Goal: Navigation & Orientation: Find specific page/section

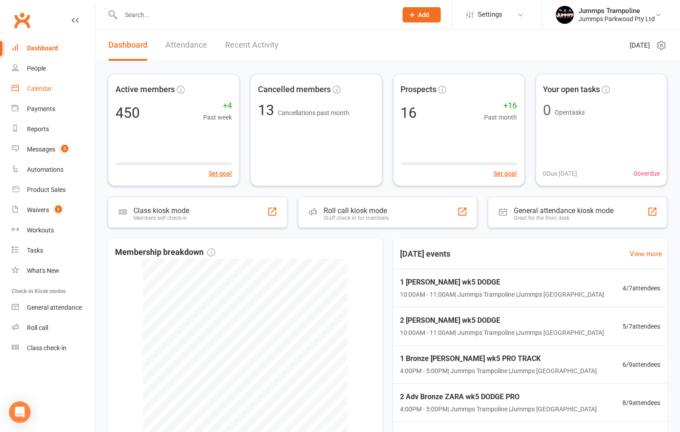
click at [45, 87] on div "Calendar" at bounding box center [39, 88] width 25 height 7
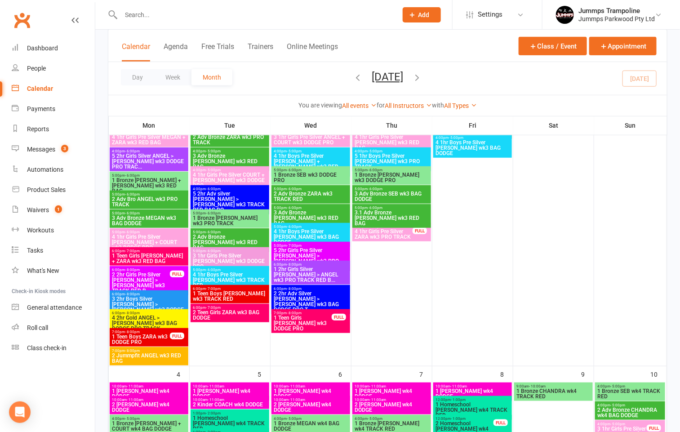
scroll to position [202, 0]
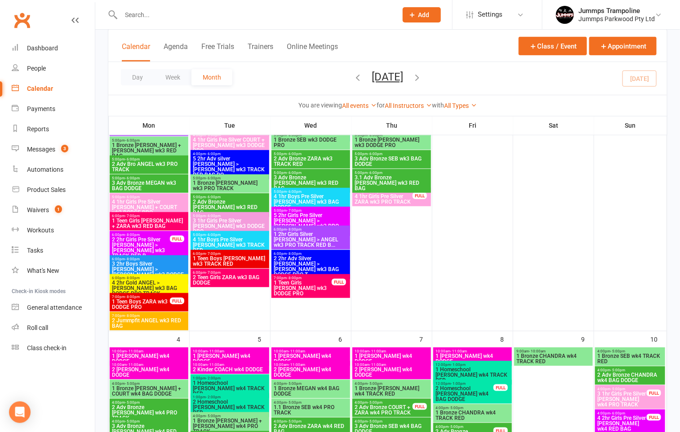
click at [133, 305] on span "1 Teen Boys ZARA wk3 DODGE PRO" at bounding box center [141, 304] width 59 height 11
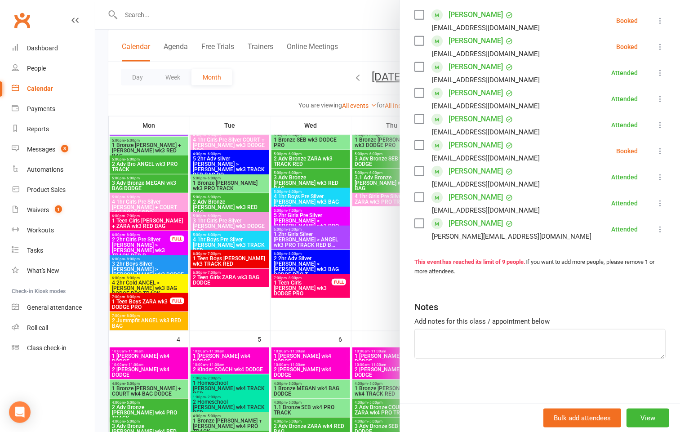
scroll to position [0, 0]
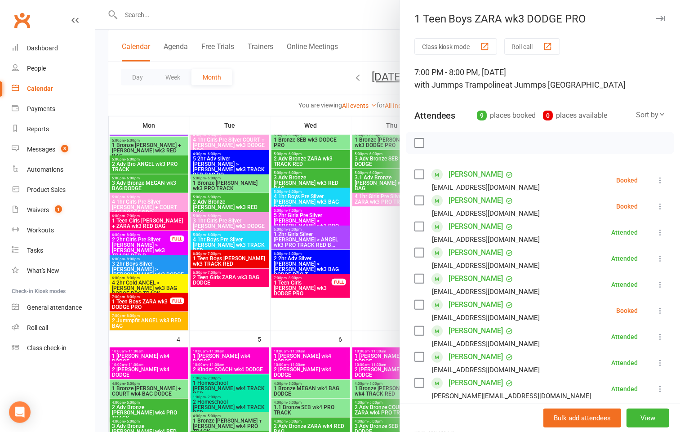
click at [104, 107] on div at bounding box center [387, 216] width 585 height 432
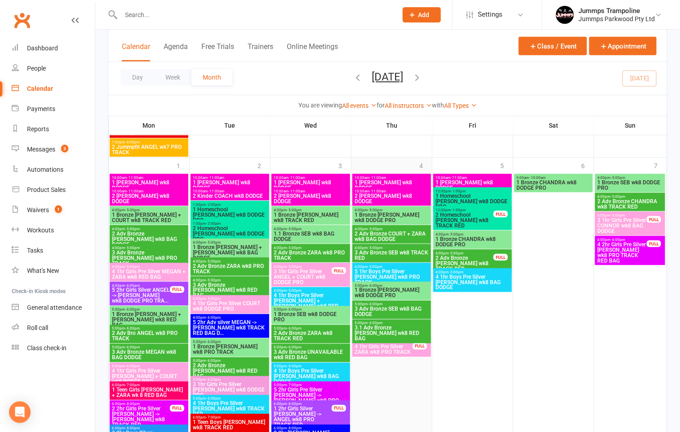
scroll to position [1822, 0]
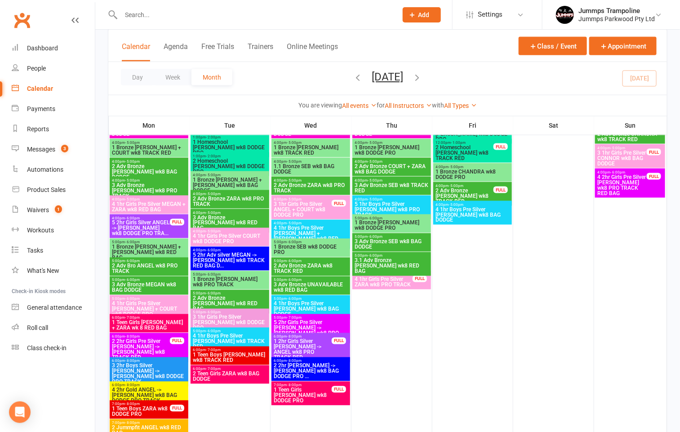
click at [215, 357] on span "1 Teen Boys [PERSON_NAME] wk8 TRACK RED" at bounding box center [229, 358] width 75 height 11
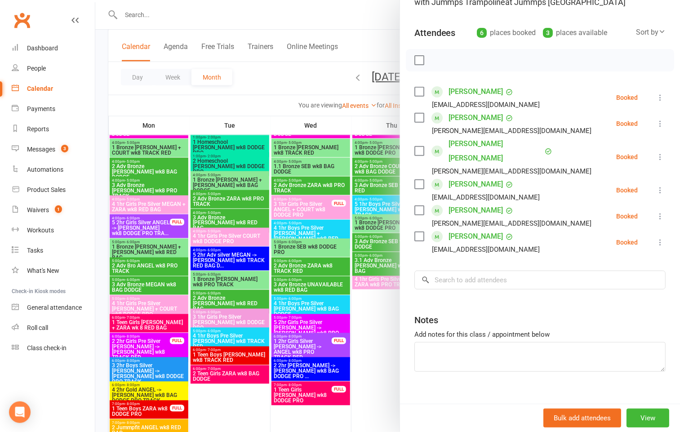
scroll to position [0, 0]
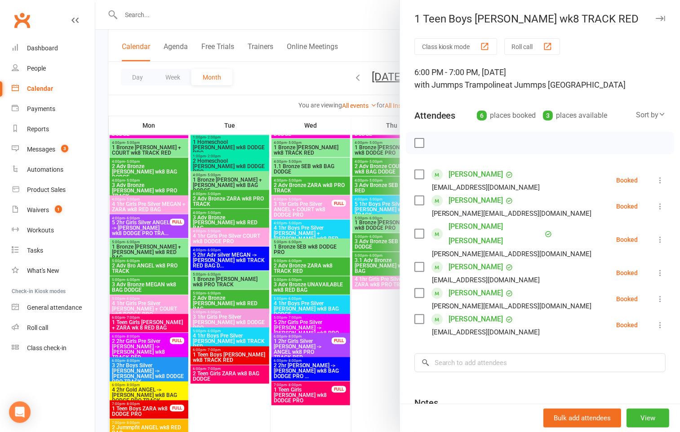
click at [262, 401] on div at bounding box center [387, 216] width 585 height 432
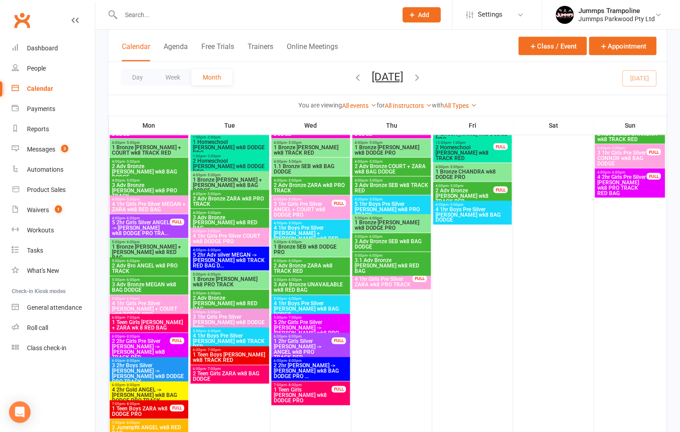
click at [239, 358] on span "1 Teen Boys [PERSON_NAME] wk8 TRACK RED" at bounding box center [229, 358] width 75 height 11
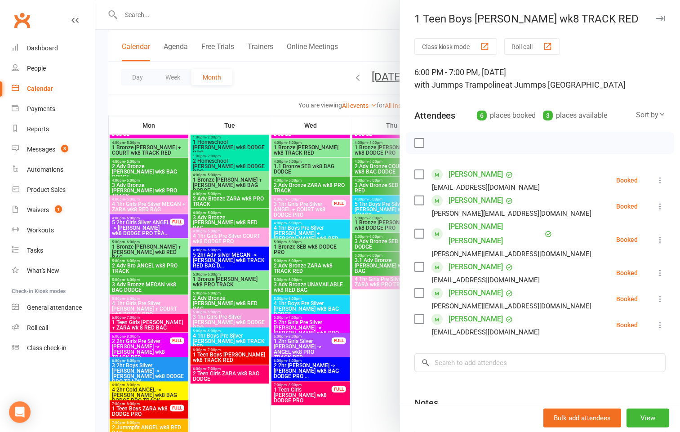
scroll to position [1855, 0]
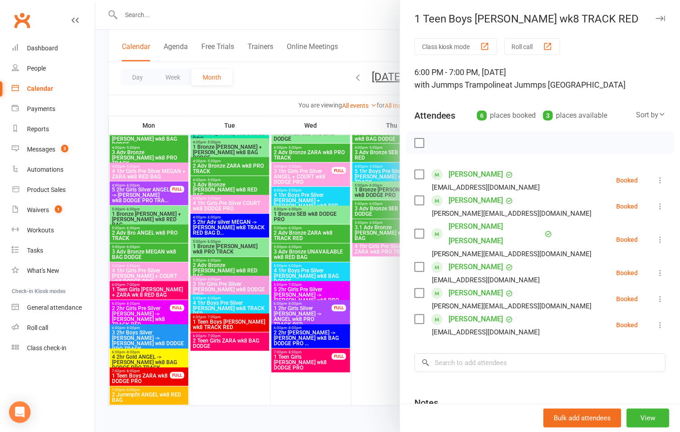
click at [227, 377] on div at bounding box center [387, 216] width 585 height 432
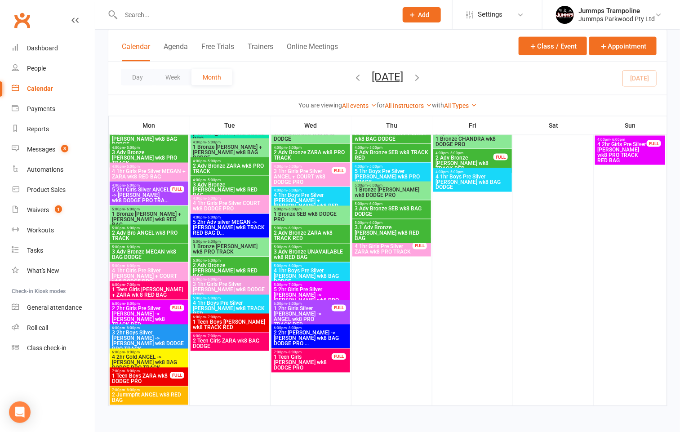
click at [166, 374] on span "1 Teen Boys ZARA wk8 DODGE PRO" at bounding box center [141, 379] width 59 height 11
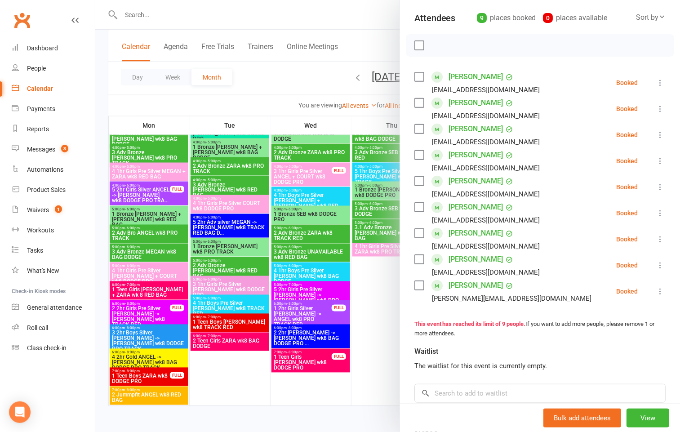
scroll to position [67, 0]
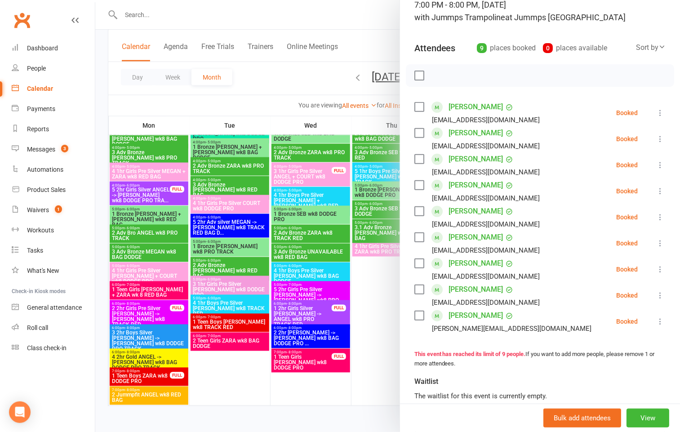
click at [211, 321] on div at bounding box center [387, 216] width 585 height 432
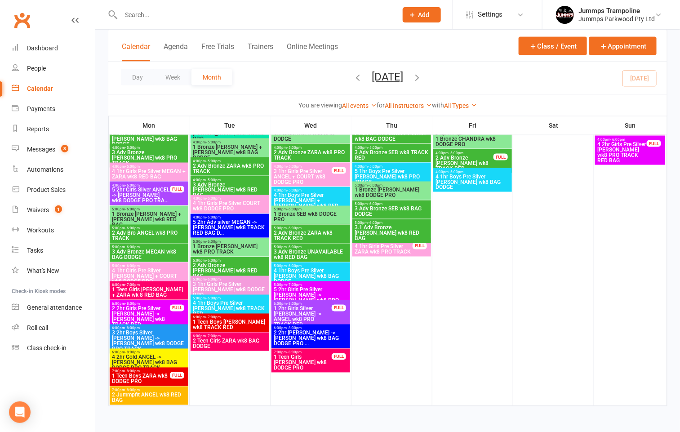
click at [210, 320] on span "1 Teen Boys [PERSON_NAME] wk8 TRACK RED" at bounding box center [229, 325] width 75 height 11
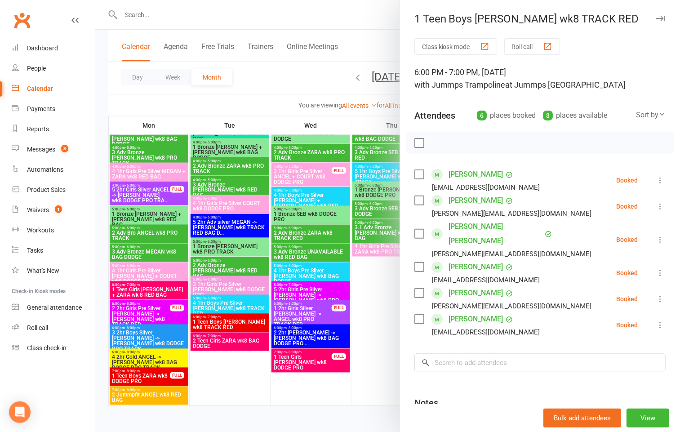
click at [455, 177] on link "[PERSON_NAME]" at bounding box center [476, 174] width 54 height 14
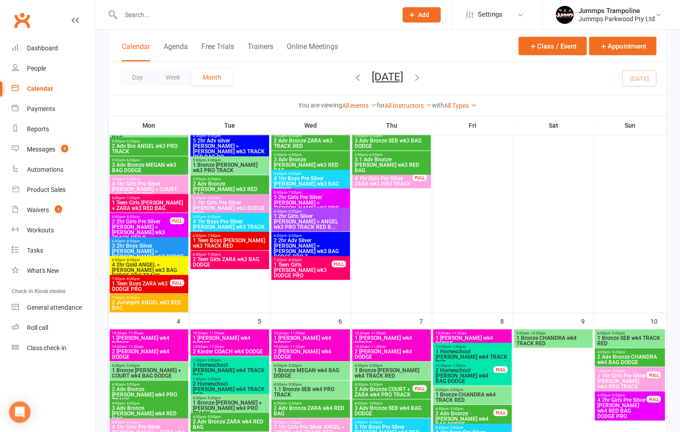
scroll to position [135, 0]
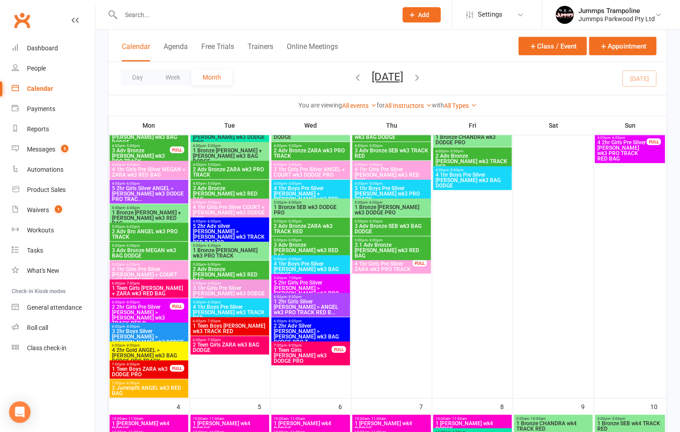
click at [208, 327] on span "1 Teen Boys [PERSON_NAME] wk3 TRACK RED" at bounding box center [229, 328] width 75 height 11
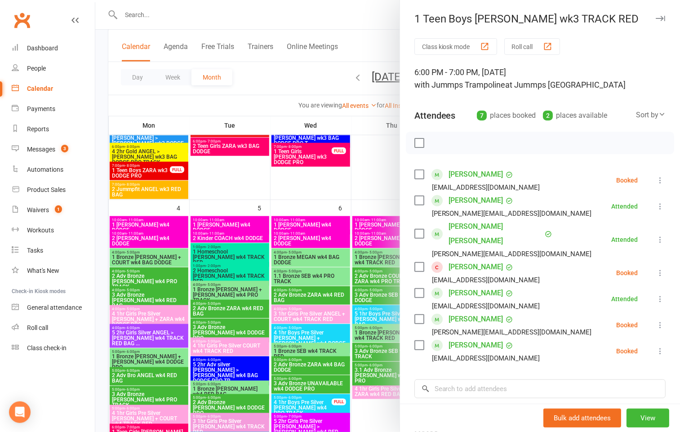
scroll to position [405, 0]
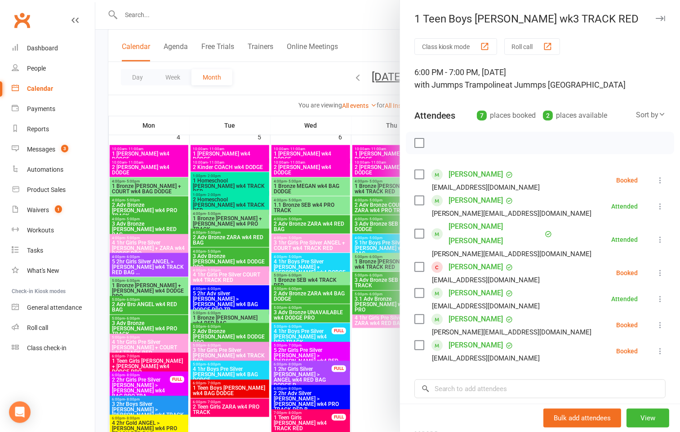
click at [223, 387] on div at bounding box center [387, 216] width 585 height 432
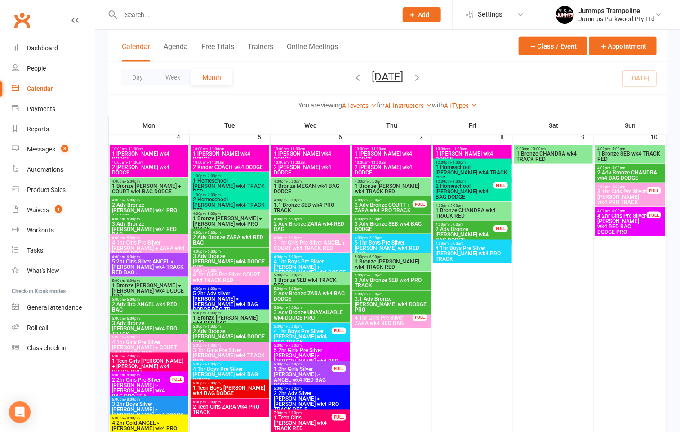
click at [225, 393] on span "1 Teen Boys [PERSON_NAME] wk4 BAG DODGE" at bounding box center [229, 391] width 75 height 11
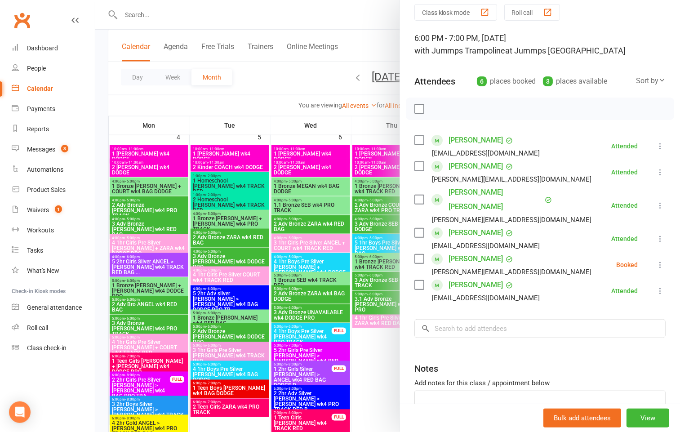
scroll to position [67, 0]
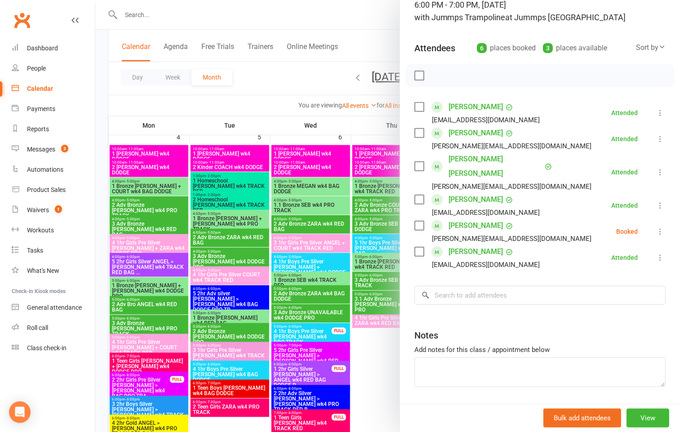
click at [267, 115] on div at bounding box center [387, 216] width 585 height 432
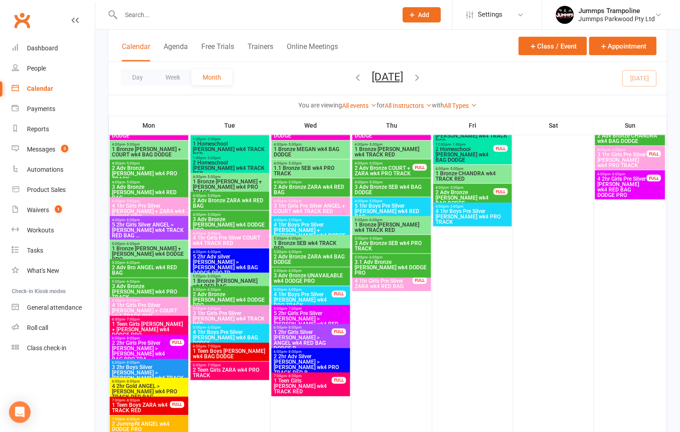
scroll to position [540, 0]
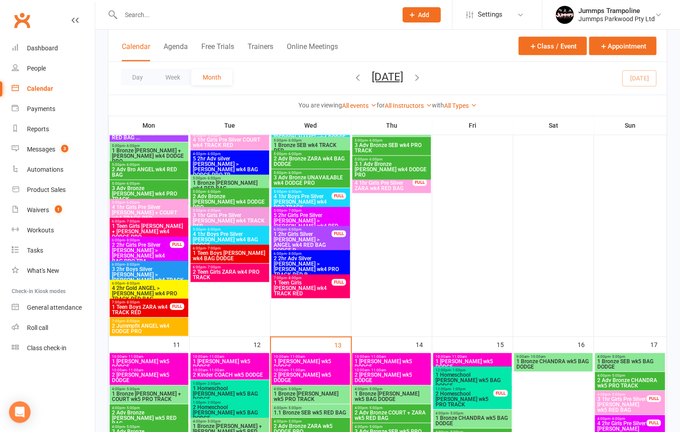
click at [130, 304] on span "- 8:00pm" at bounding box center [132, 303] width 15 height 4
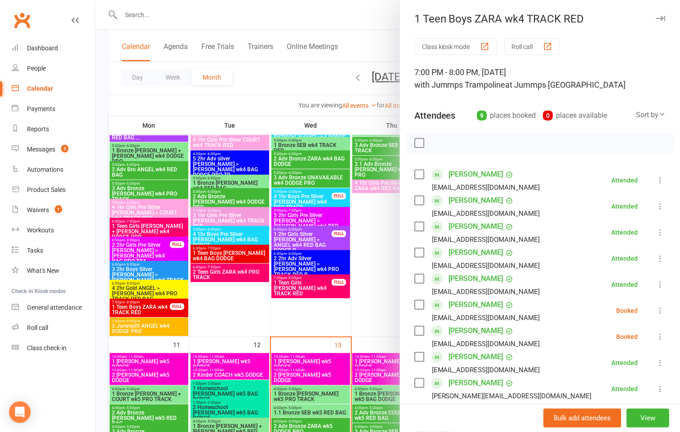
click at [235, 255] on div at bounding box center [387, 216] width 585 height 432
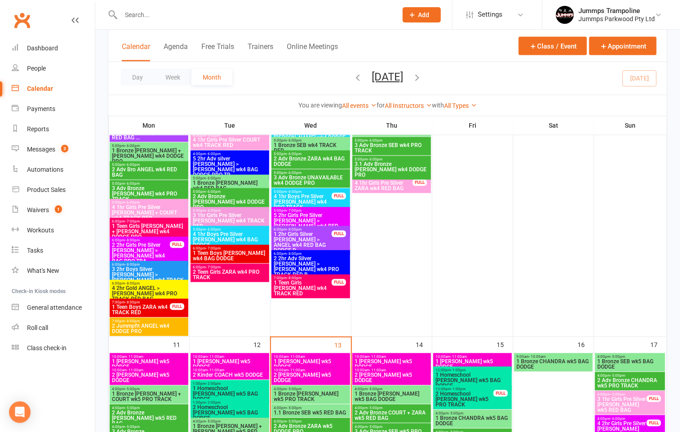
click at [233, 255] on span "1 Teen Boys [PERSON_NAME] wk4 BAG DODGE" at bounding box center [229, 256] width 75 height 11
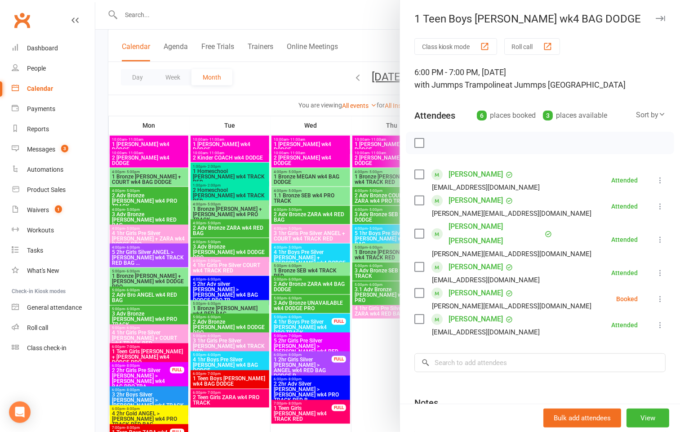
scroll to position [405, 0]
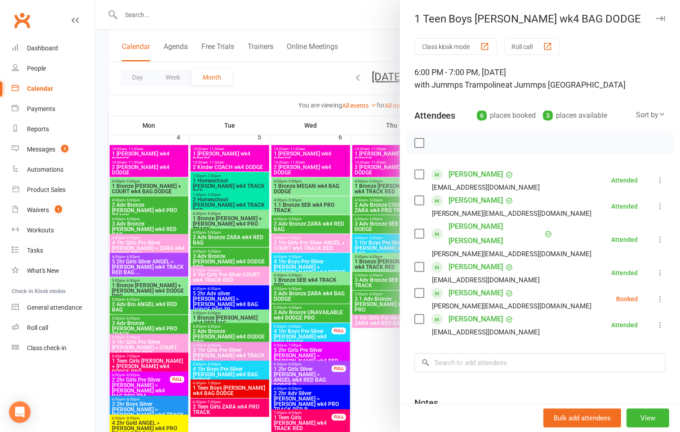
click at [383, 342] on div at bounding box center [387, 216] width 585 height 432
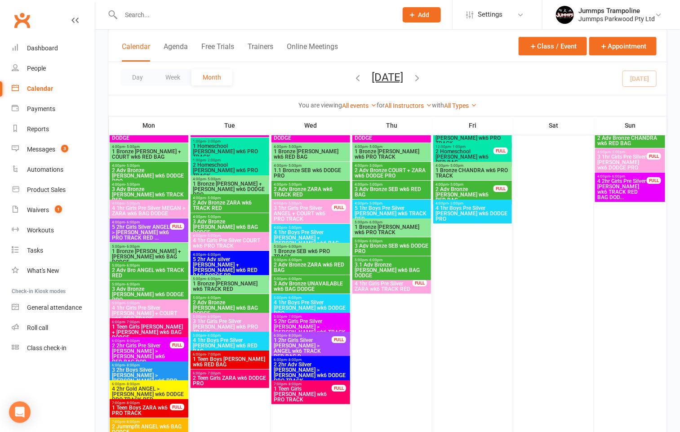
scroll to position [1147, 0]
